Goal: Navigation & Orientation: Find specific page/section

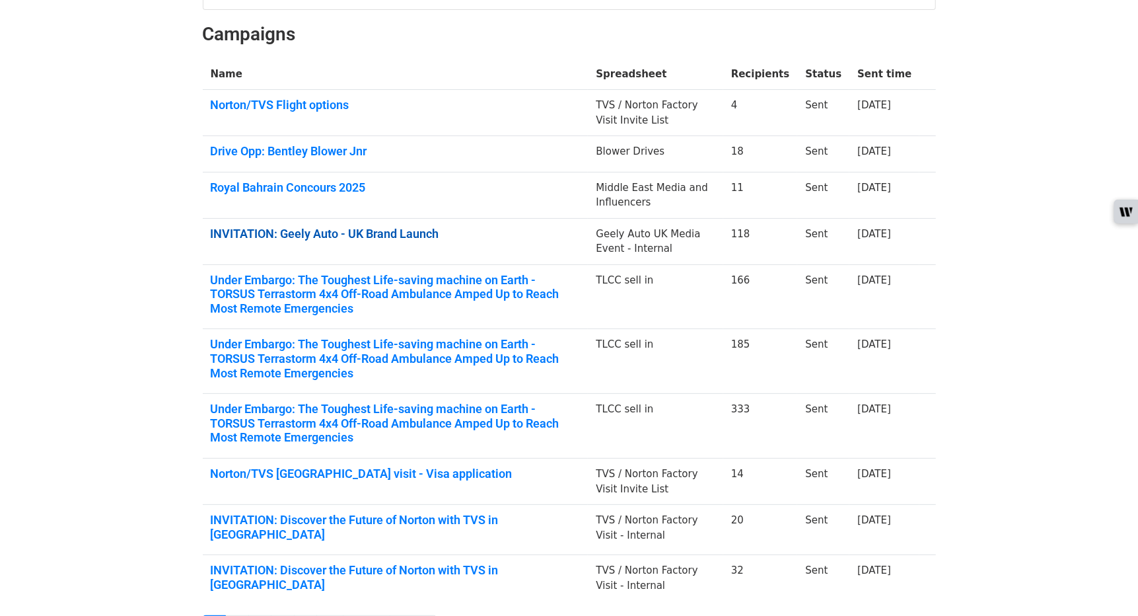
scroll to position [233, 0]
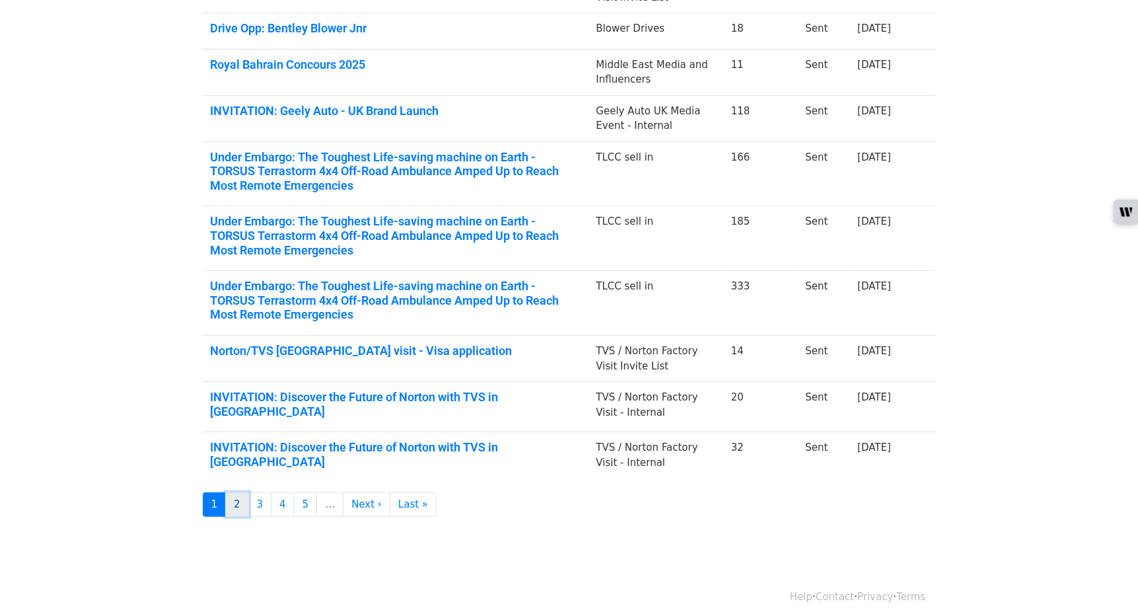
click at [239, 494] on link "2" at bounding box center [237, 504] width 24 height 24
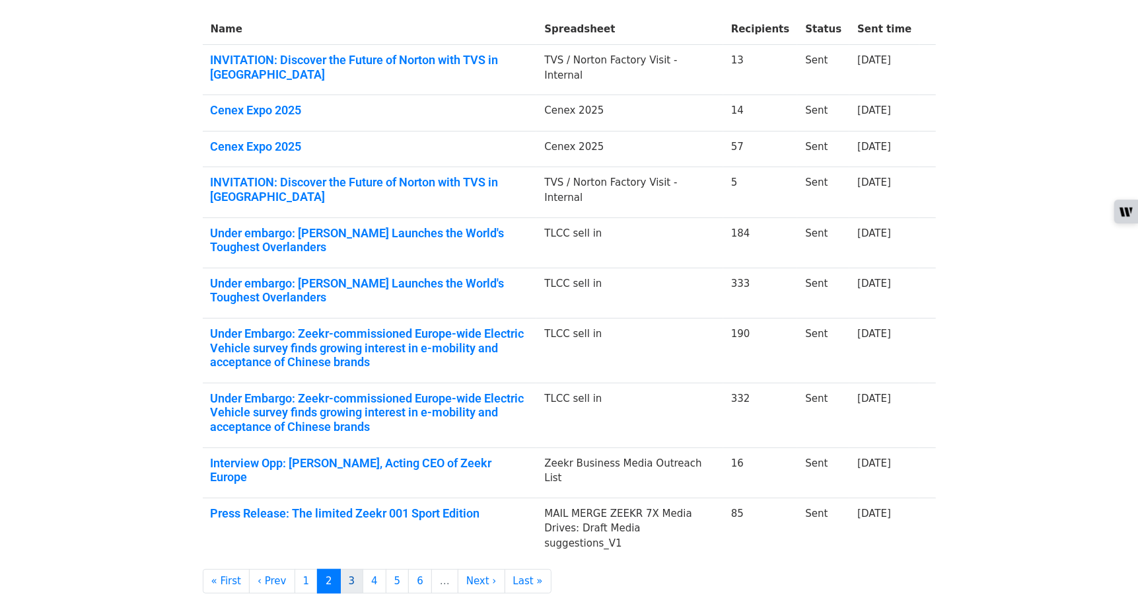
scroll to position [161, 0]
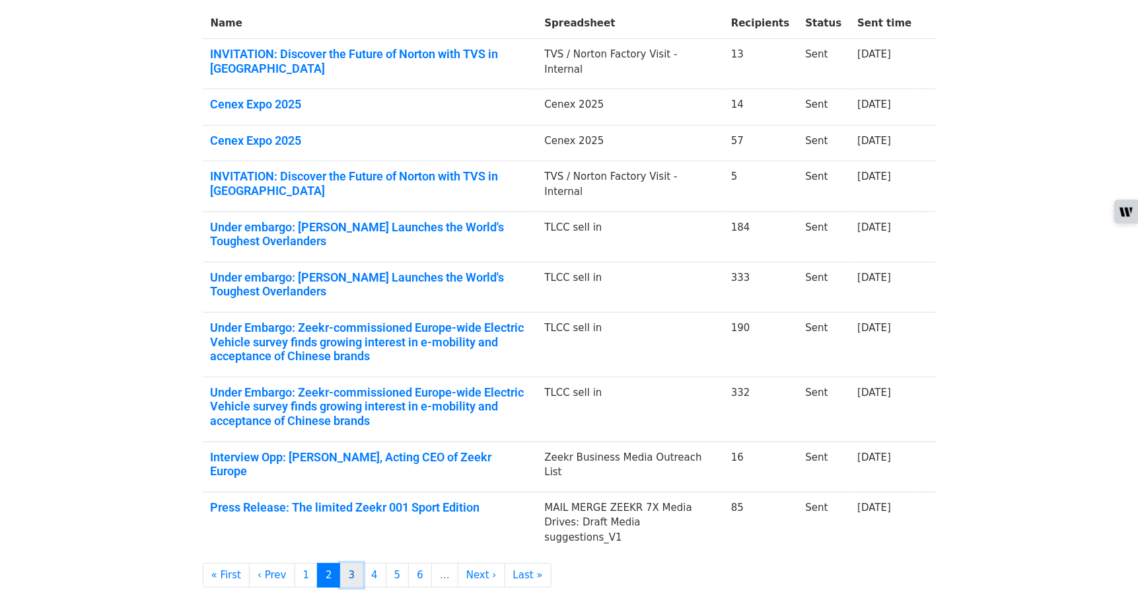
click at [345, 569] on link "3" at bounding box center [352, 575] width 24 height 24
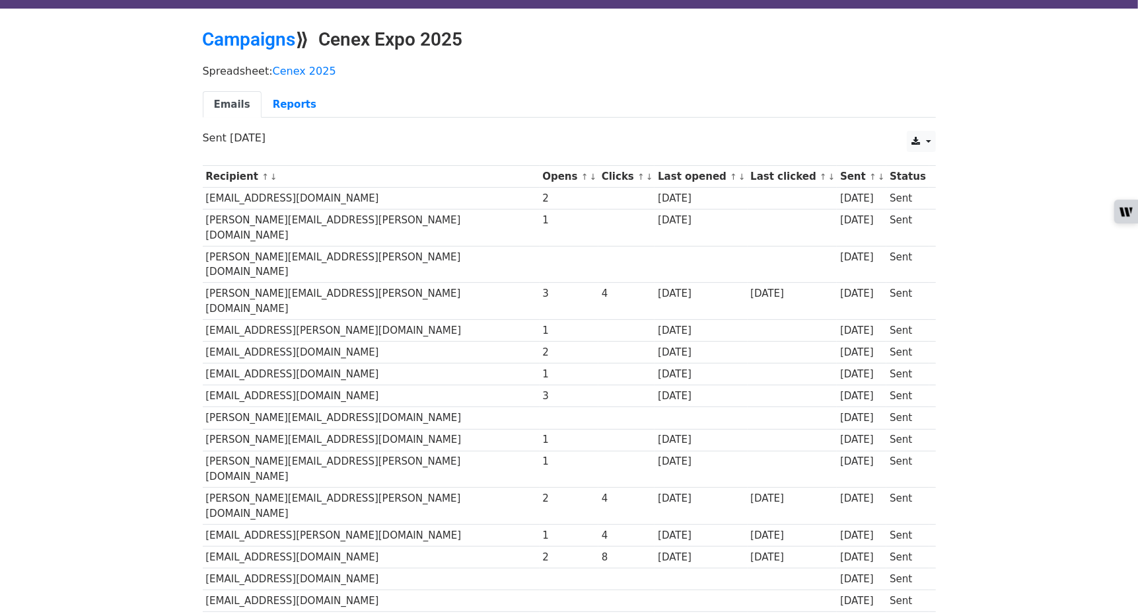
scroll to position [7, 0]
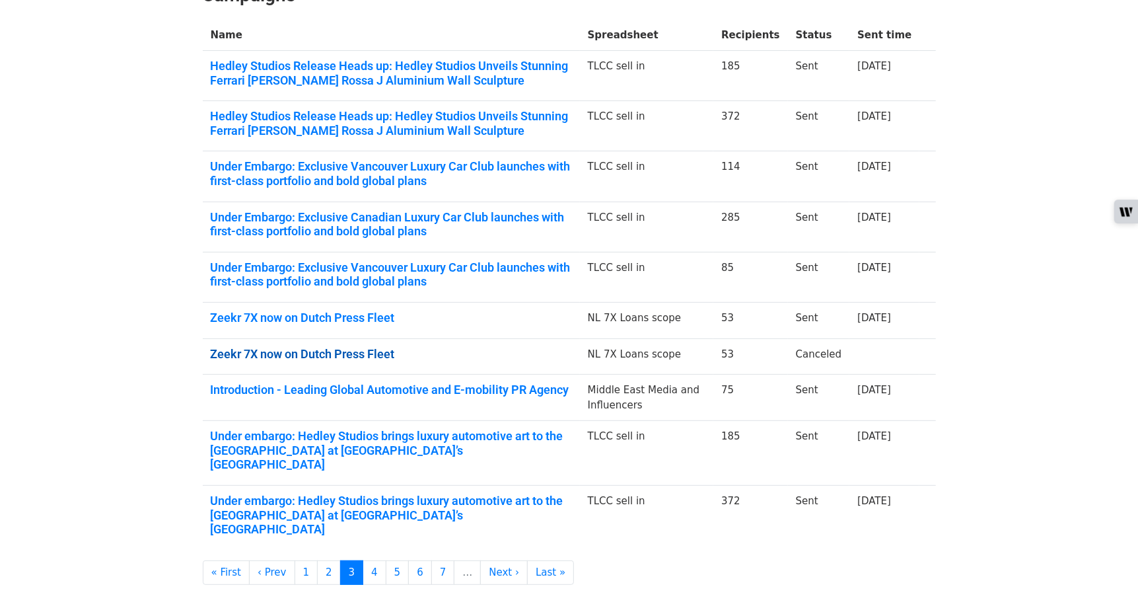
scroll to position [151, 0]
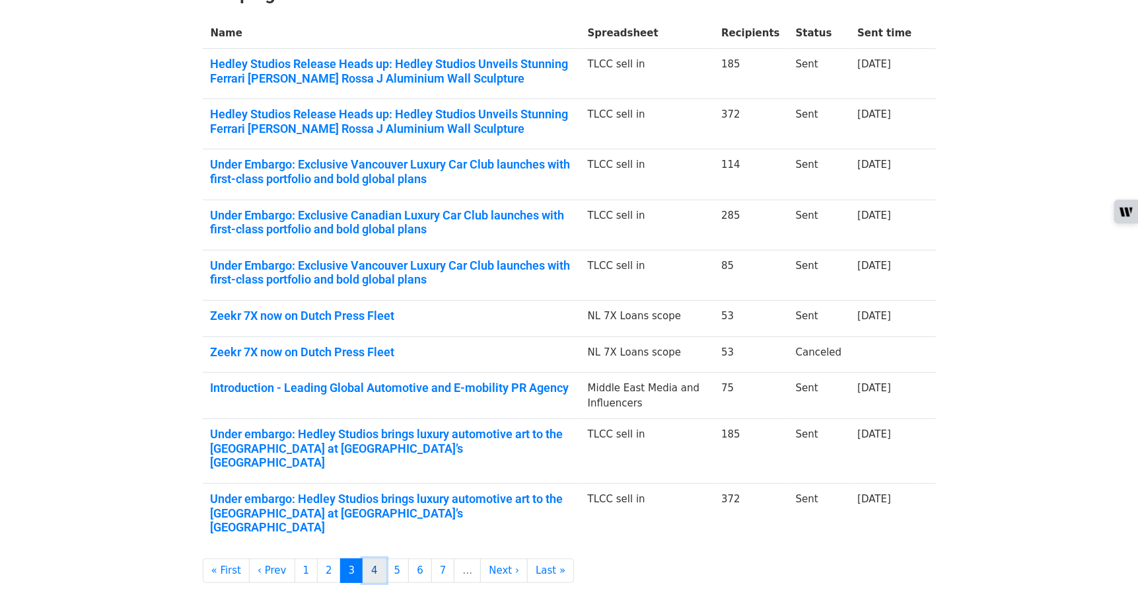
click at [365, 558] on link "4" at bounding box center [375, 570] width 24 height 24
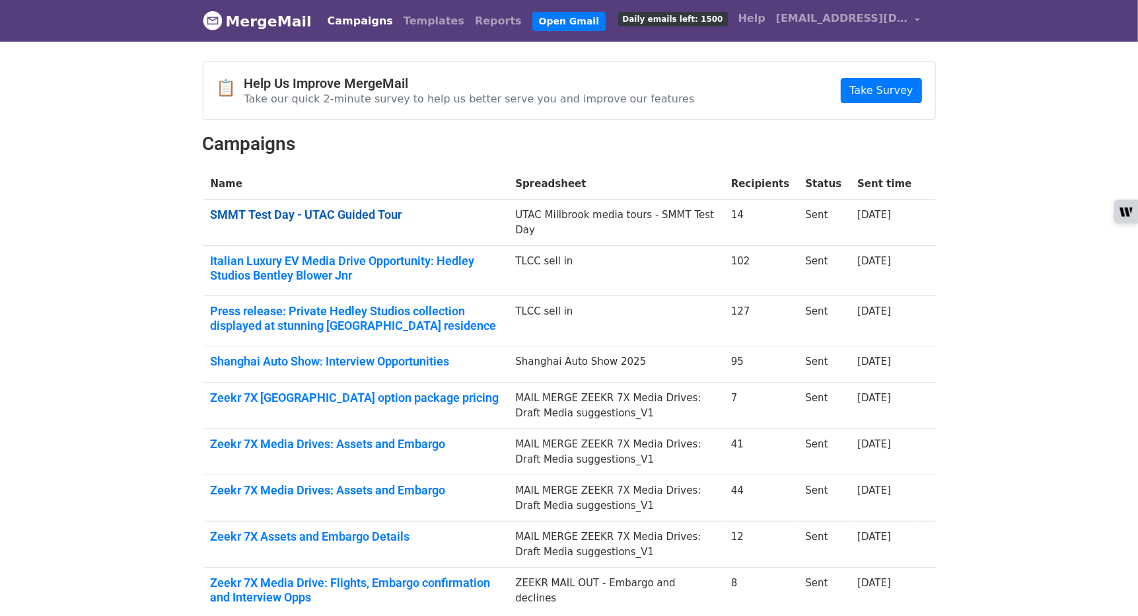
click at [388, 207] on link "SMMT Test Day - UTAC Guided Tour" at bounding box center [355, 214] width 289 height 15
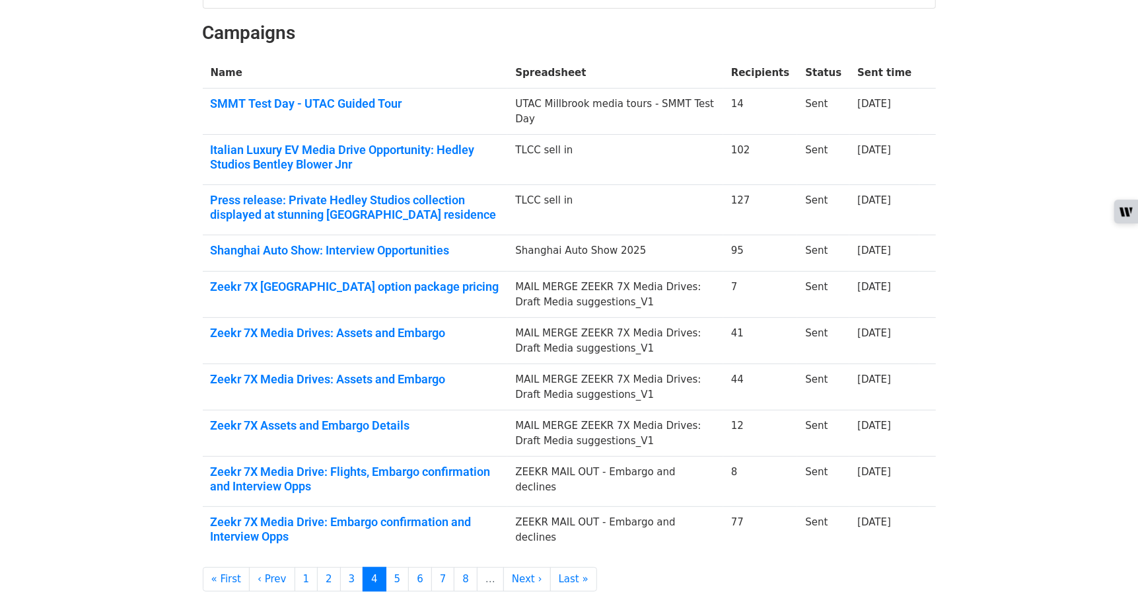
scroll to position [121, 0]
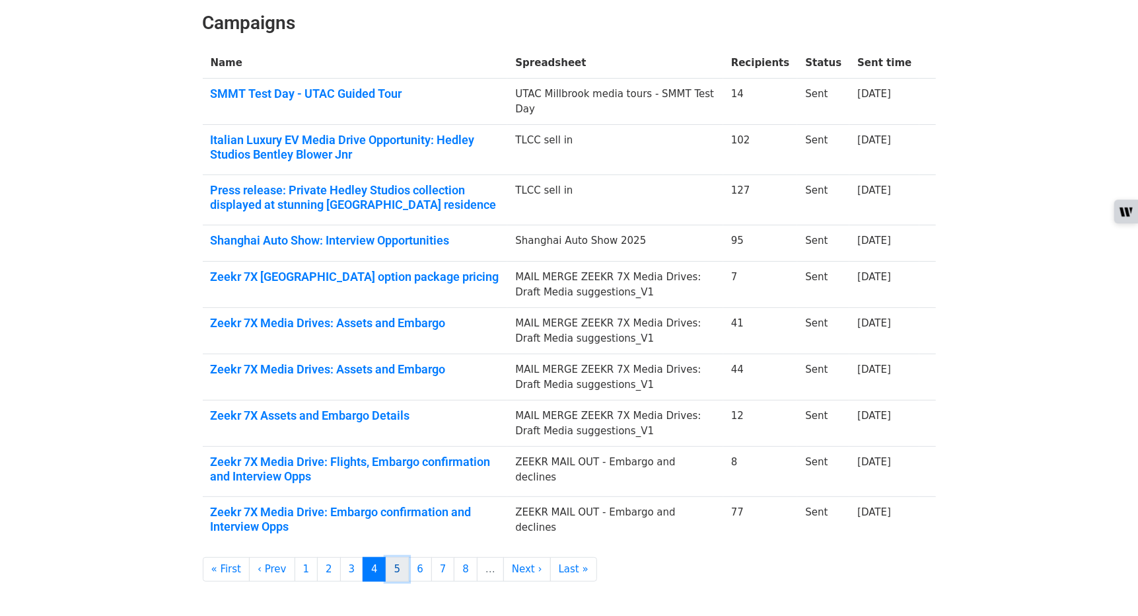
click at [395, 562] on link "5" at bounding box center [398, 569] width 24 height 24
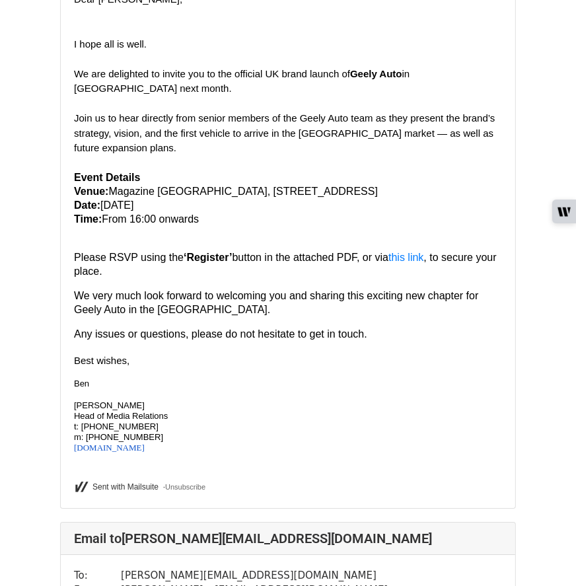
scroll to position [2432, 0]
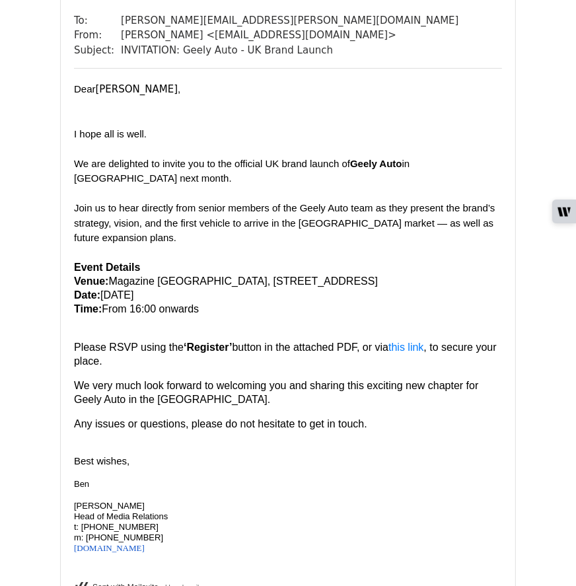
scroll to position [2988, 0]
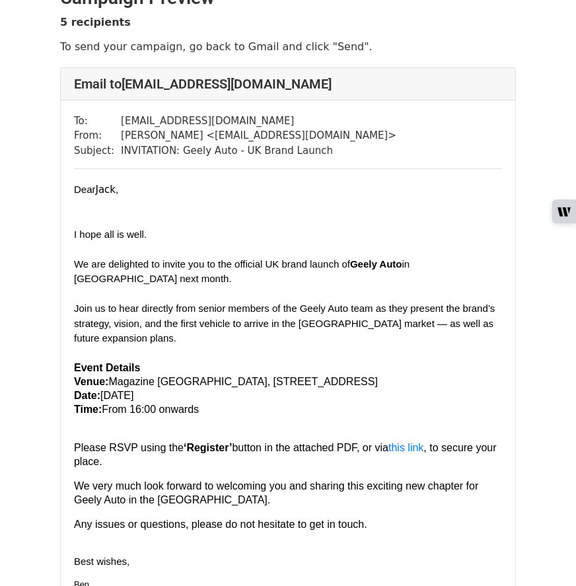
scroll to position [718, 0]
